Goal: Manage account settings

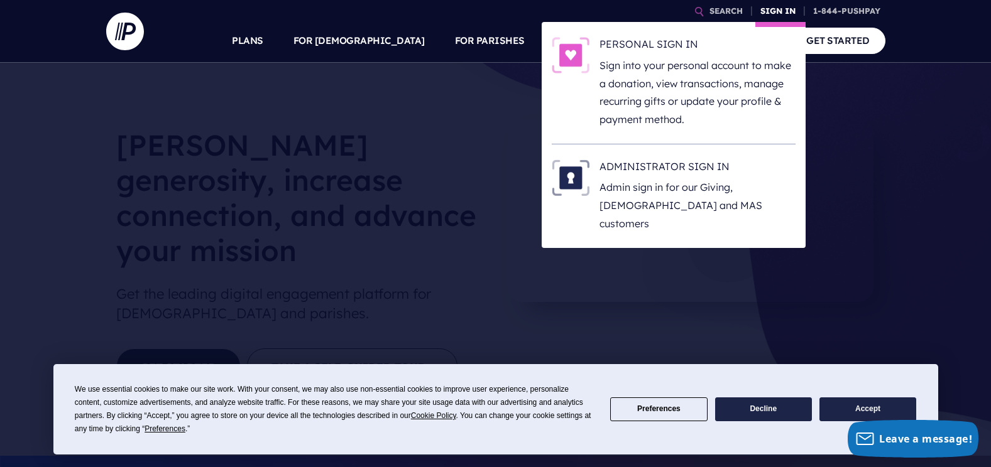
click at [776, 7] on link "SIGN IN" at bounding box center [777, 11] width 45 height 22
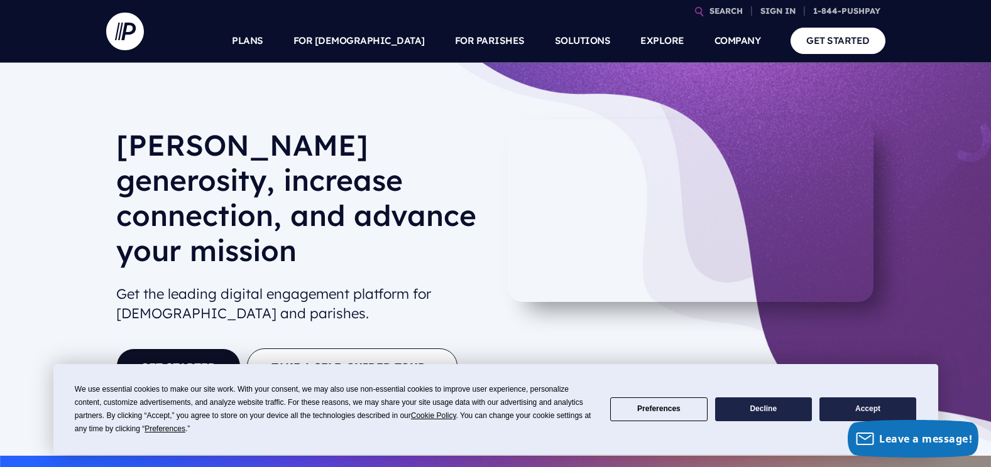
click at [684, 408] on button "Preferences" at bounding box center [658, 410] width 97 height 25
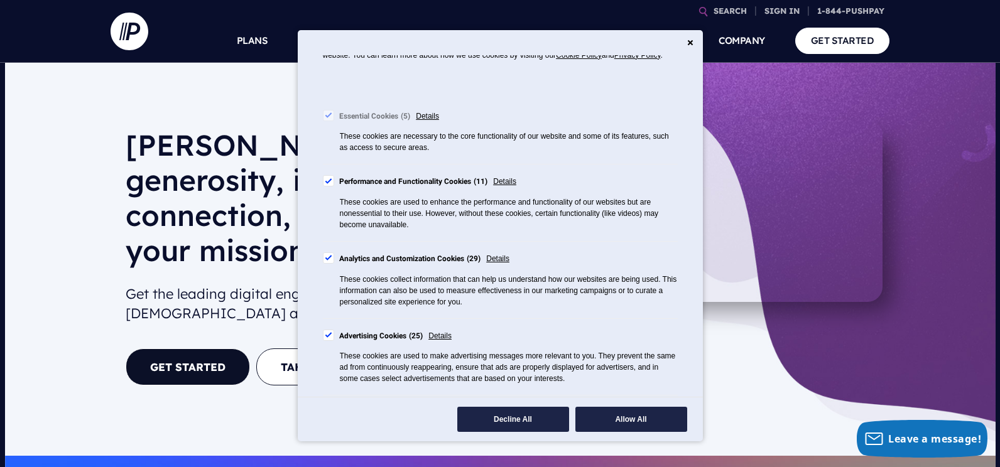
scroll to position [126, 0]
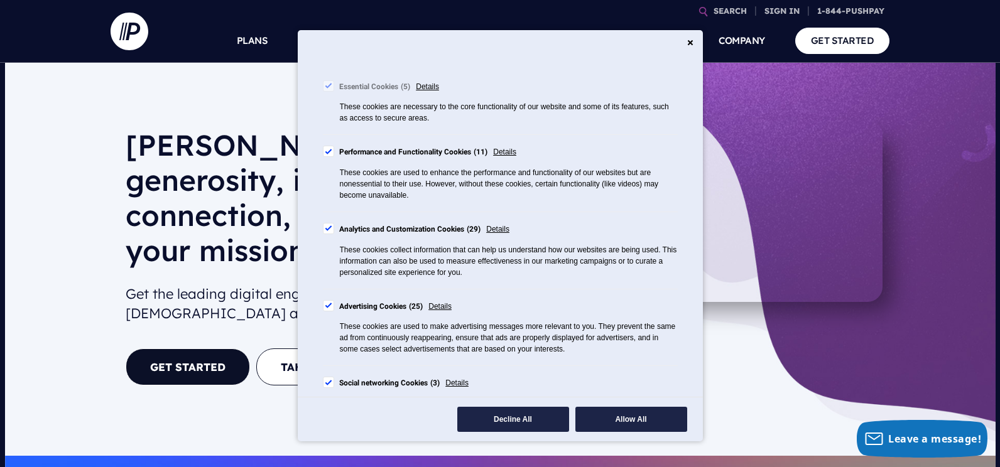
click at [328, 234] on div "Cookie Consent Preferences" at bounding box center [328, 228] width 11 height 11
click at [329, 312] on div "Cookie Consent Preferences" at bounding box center [328, 305] width 11 height 11
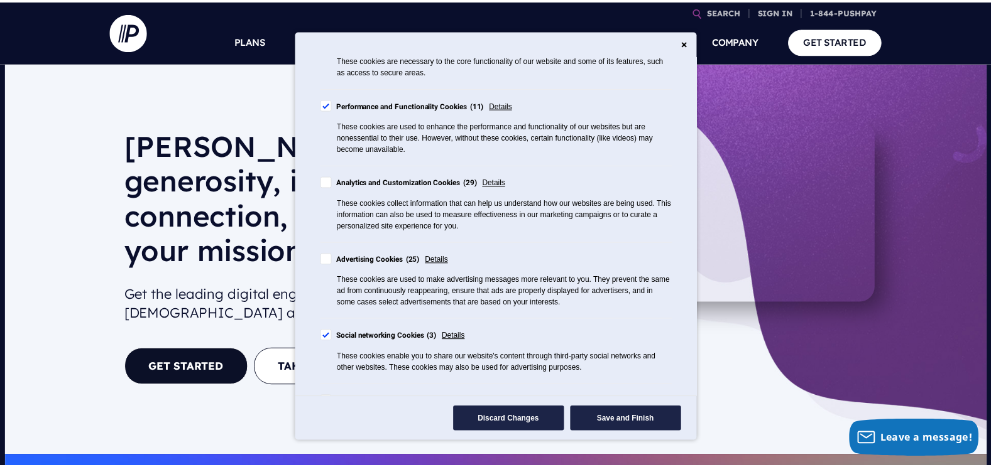
scroll to position [237, 0]
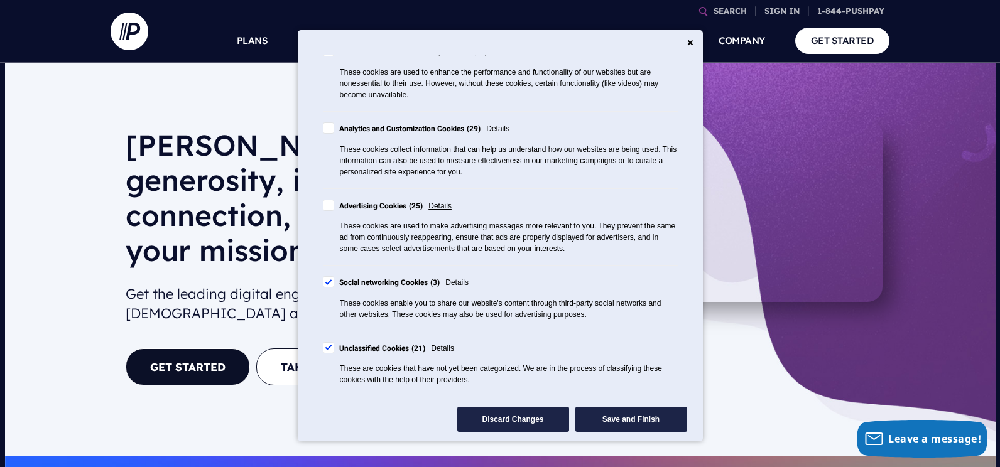
click at [328, 282] on div "Cookie Consent Preferences" at bounding box center [328, 281] width 11 height 11
click at [329, 347] on div "Cookie Consent Preferences" at bounding box center [328, 347] width 11 height 11
click at [635, 422] on button "Save and Finish" at bounding box center [631, 419] width 112 height 25
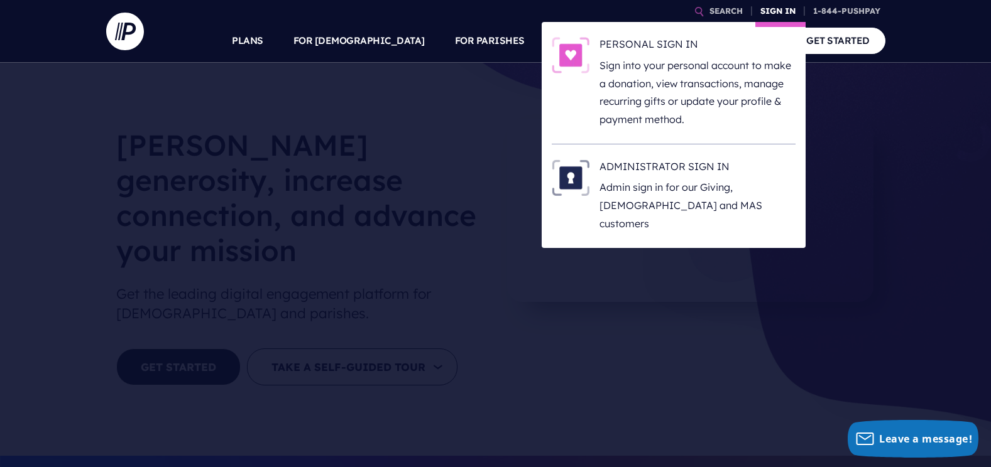
click at [774, 7] on link "SIGN IN" at bounding box center [777, 11] width 45 height 22
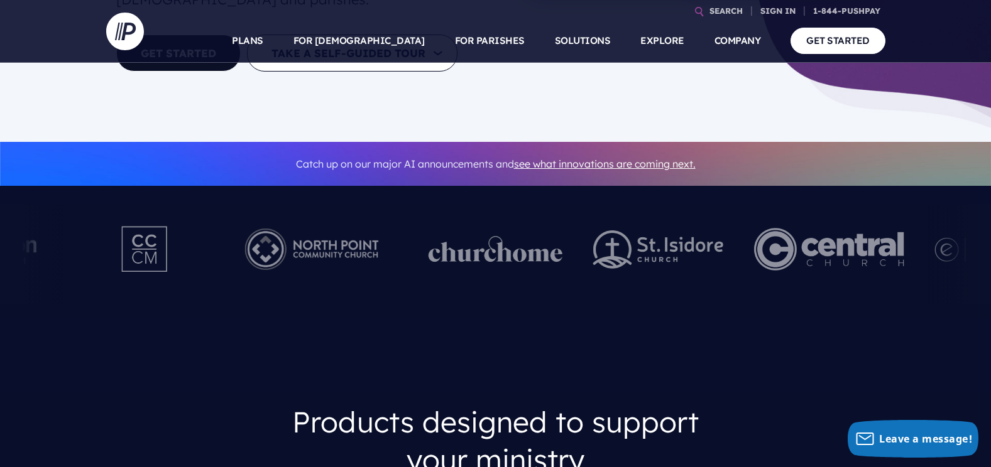
scroll to position [0, 0]
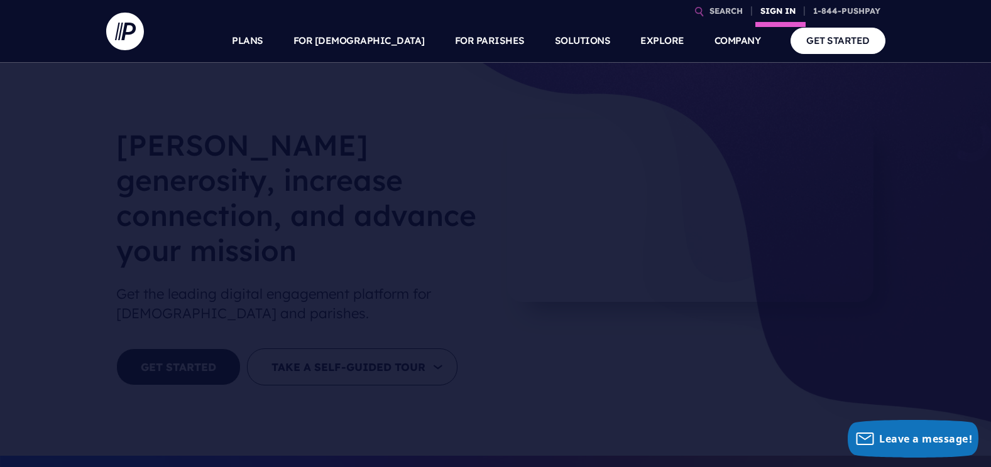
click at [777, 9] on link "SIGN IN" at bounding box center [777, 11] width 45 height 22
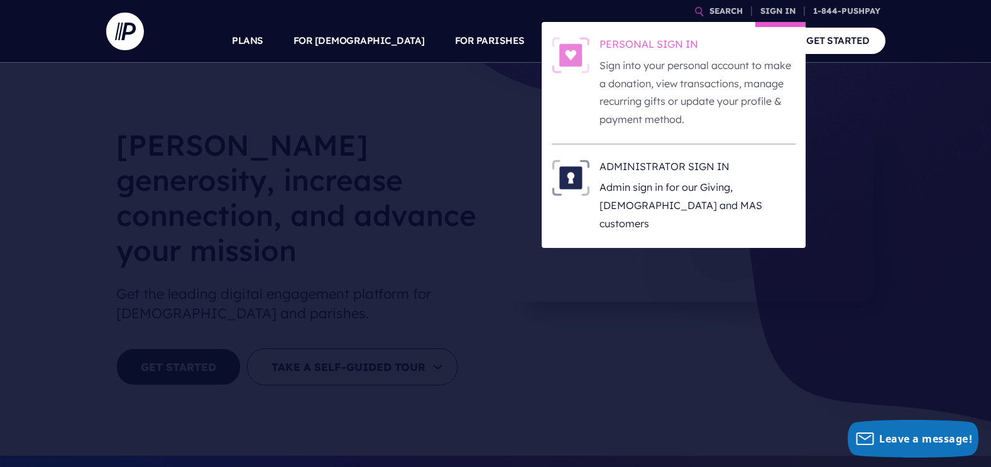
click at [621, 42] on h6 "PERSONAL SIGN IN" at bounding box center [697, 46] width 196 height 19
